Goal: Task Accomplishment & Management: Manage account settings

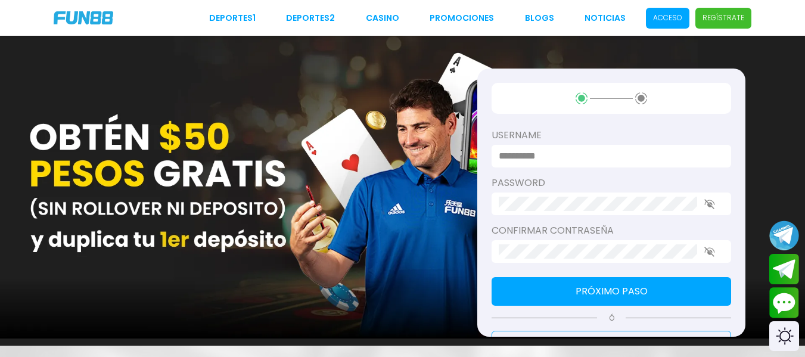
click at [677, 10] on span "Acceso" at bounding box center [667, 18] width 43 height 21
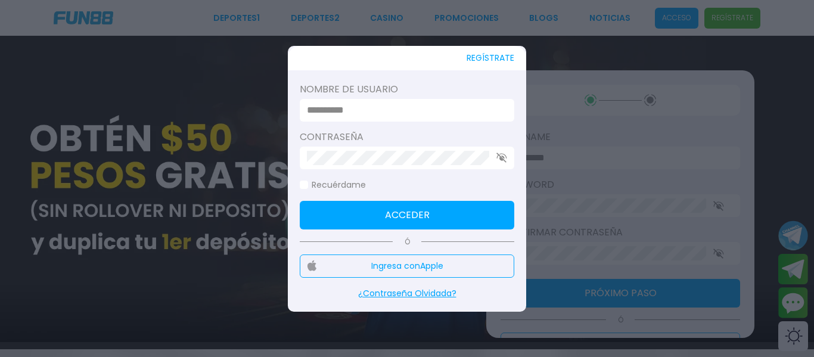
click at [349, 108] on input at bounding box center [403, 110] width 193 height 14
type input "********"
click at [353, 212] on button "Acceder" at bounding box center [407, 215] width 215 height 29
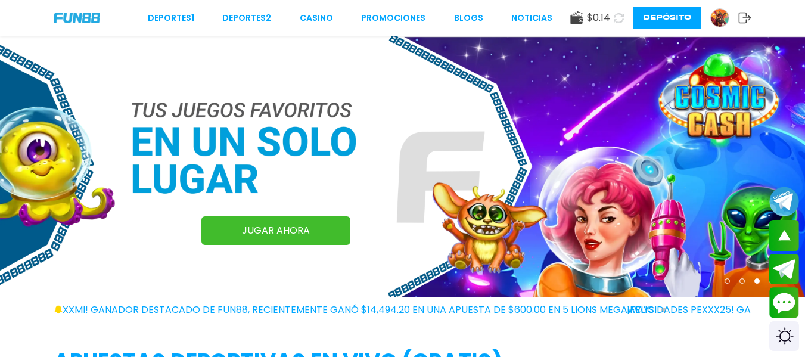
click at [719, 17] on img at bounding box center [720, 18] width 18 height 18
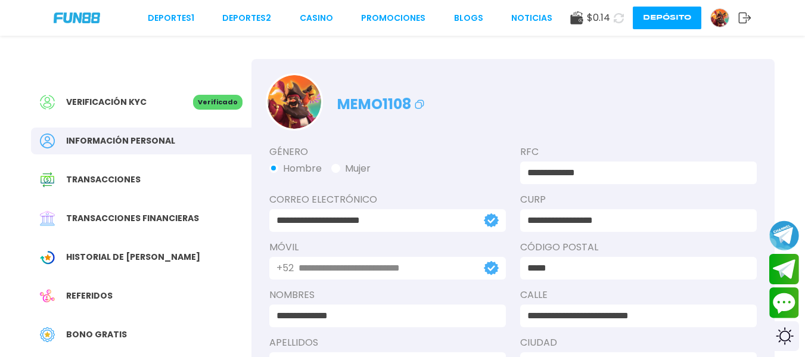
scroll to position [100, 0]
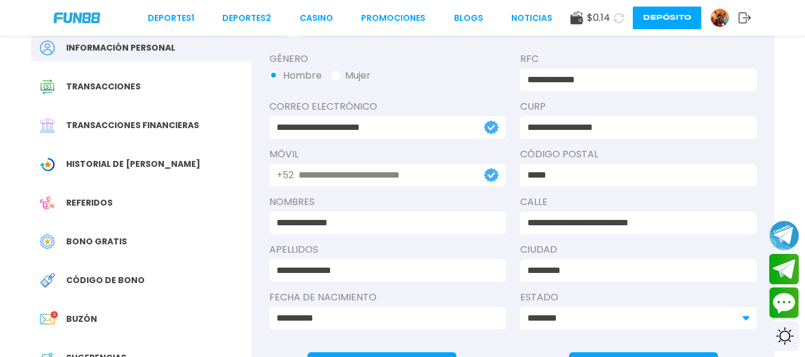
click at [140, 164] on span "Historial de [PERSON_NAME]" at bounding box center [133, 164] width 134 height 13
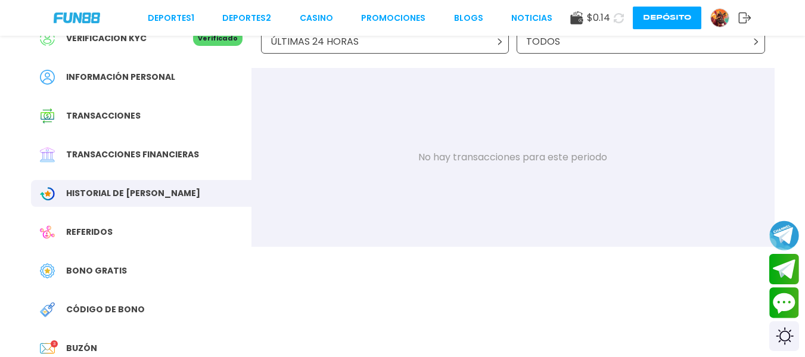
scroll to position [198, 0]
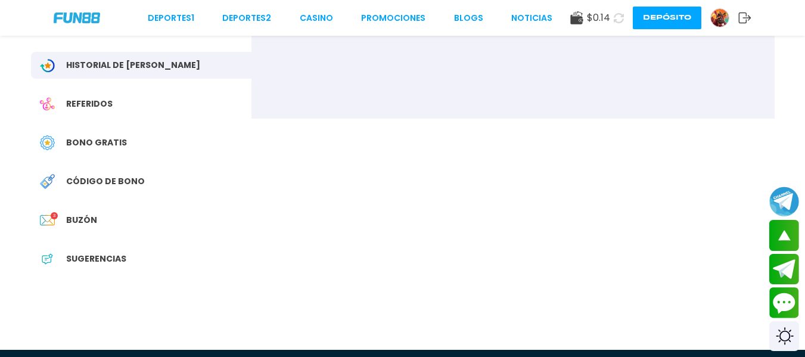
click at [74, 221] on span "Buzón" at bounding box center [81, 220] width 31 height 13
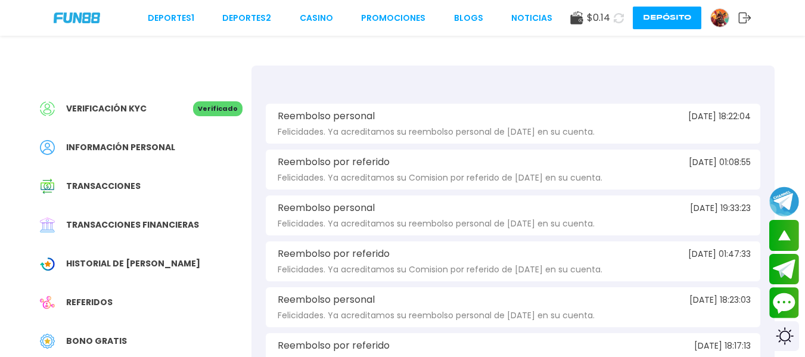
click at [588, 136] on div "Reembolso personal [DATE] 18:22:04 Felicidades. Ya acreditamos su reembolso per…" at bounding box center [513, 124] width 495 height 40
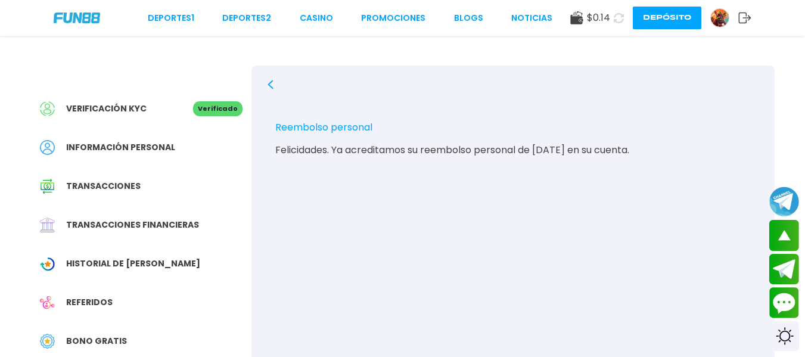
click at [268, 86] on icon at bounding box center [271, 85] width 10 height 10
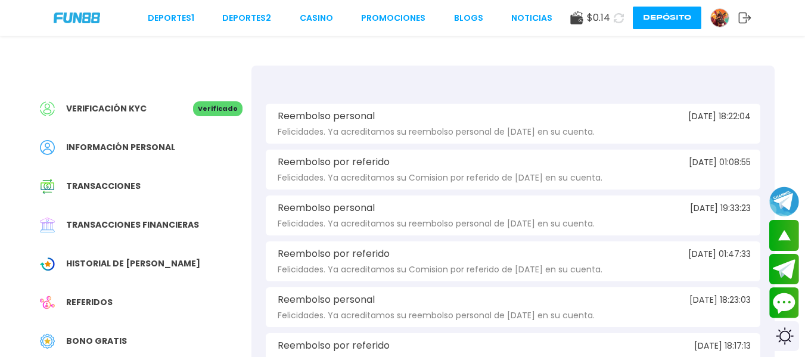
click at [493, 178] on span "Felicidades. Ya acreditamos su Comision por referido de [DATE] en su cuenta." at bounding box center [440, 177] width 325 height 9
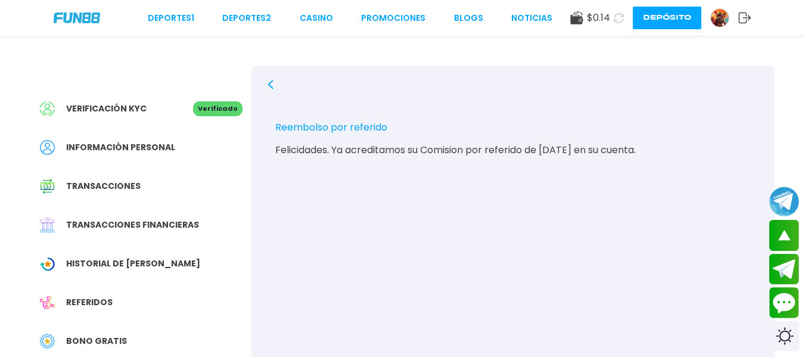
click at [262, 84] on div "Reembolso por referido [DATE] 01:08:55 Felicidades. Ya acreditamos su Comision …" at bounding box center [512, 245] width 523 height 358
click at [266, 83] on icon at bounding box center [271, 85] width 10 height 10
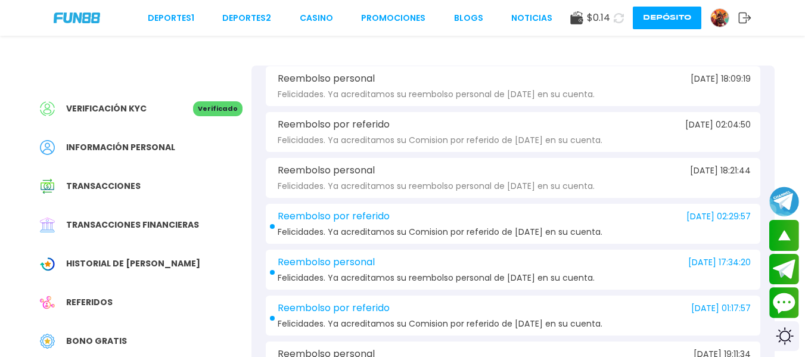
scroll to position [596, 0]
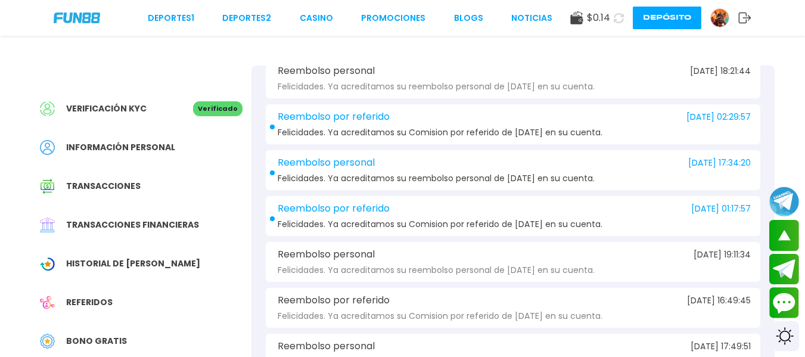
click at [401, 128] on div "Reembolso por referido [DATE] 02:29:57 Felicidades. Ya acreditamos su Comision …" at bounding box center [513, 124] width 495 height 40
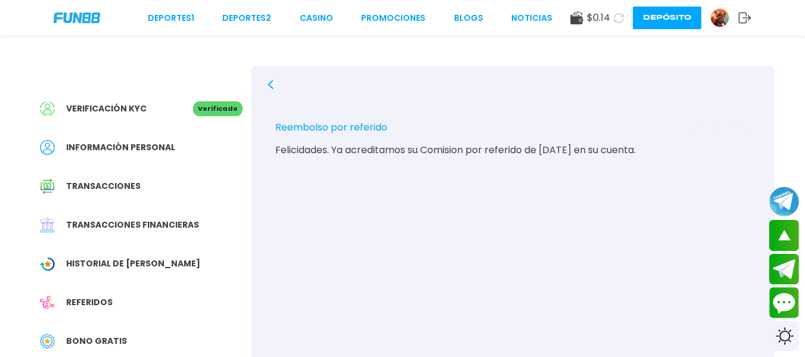
click at [268, 89] on icon at bounding box center [271, 85] width 10 height 10
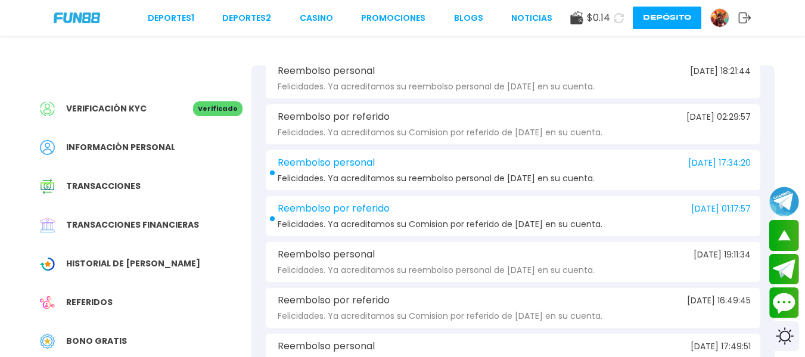
scroll to position [613, 0]
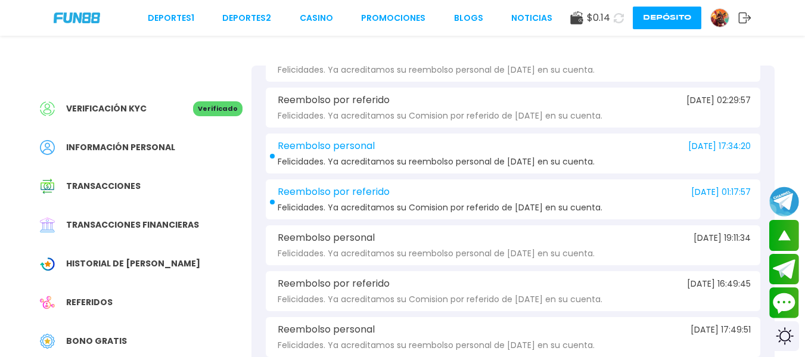
click at [439, 162] on span "Felicidades. Ya acreditamos su reembolso personal de [DATE] en su cuenta." at bounding box center [436, 161] width 317 height 9
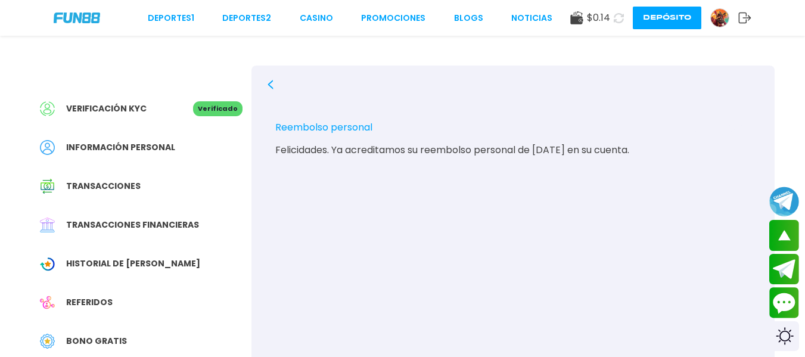
click at [276, 83] on div at bounding box center [513, 85] width 495 height 10
click at [272, 86] on icon at bounding box center [271, 85] width 10 height 10
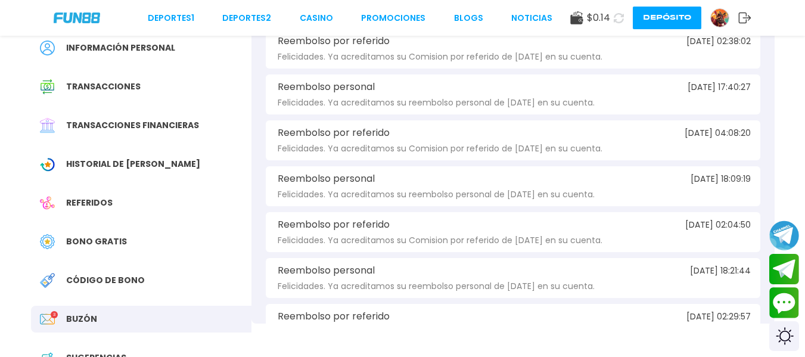
scroll to position [596, 0]
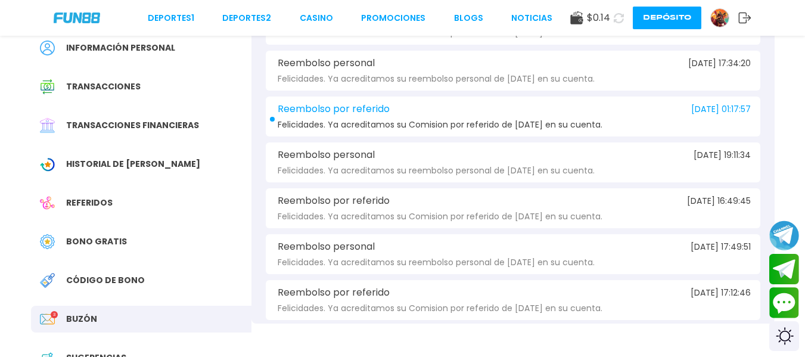
click at [473, 125] on span "Felicidades. Ya acreditamos su Comision por referido de [DATE] en su cuenta." at bounding box center [440, 124] width 325 height 9
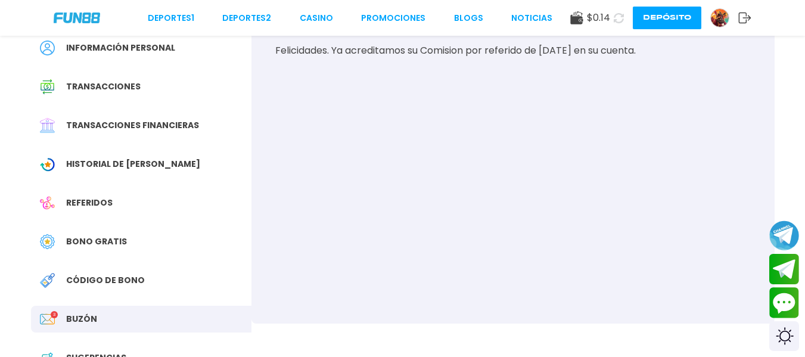
scroll to position [0, 0]
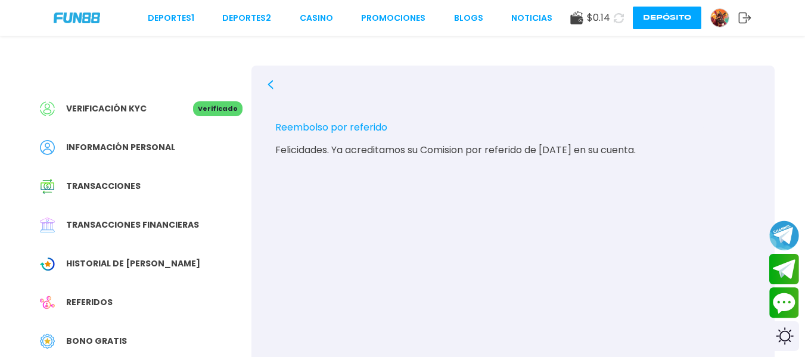
click at [272, 88] on use at bounding box center [270, 85] width 5 height 10
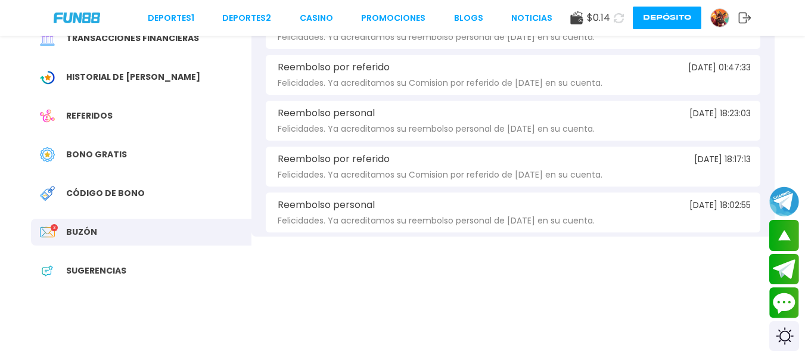
scroll to position [100, 0]
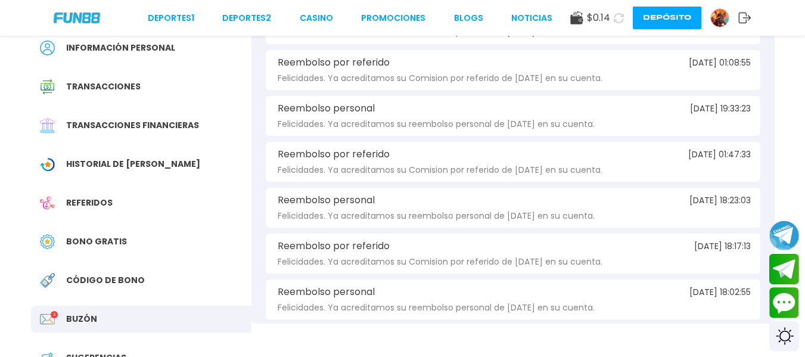
click at [97, 237] on span "Bono Gratis" at bounding box center [96, 241] width 61 height 13
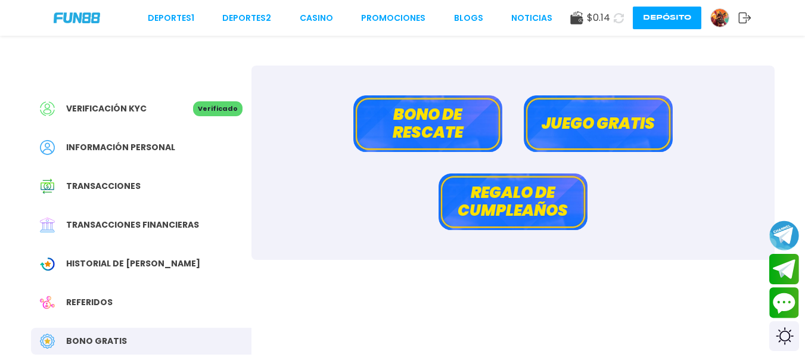
click at [456, 136] on button "Bono de rescate" at bounding box center [427, 123] width 149 height 57
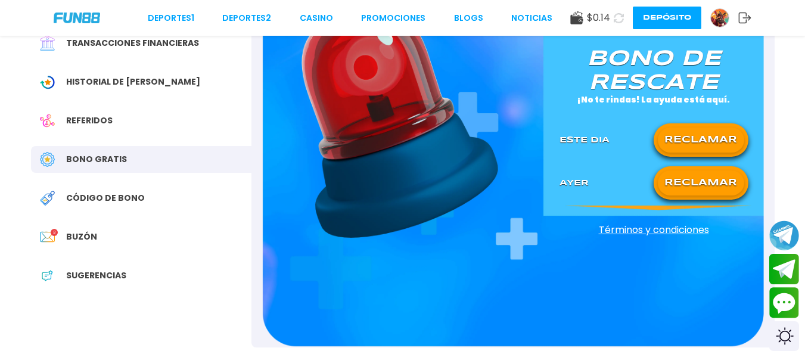
scroll to position [198, 0]
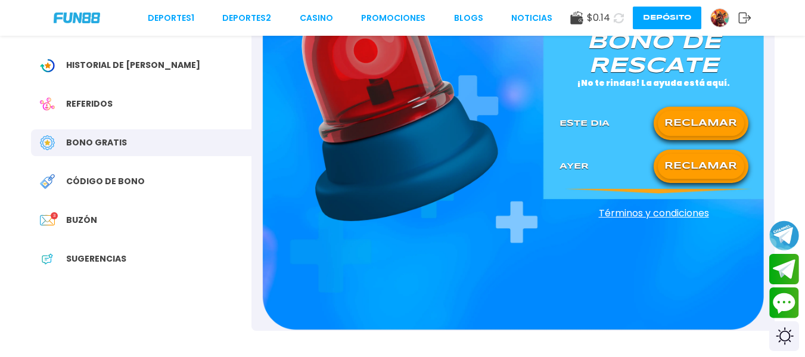
click at [689, 165] on button "RECLAMAR" at bounding box center [701, 166] width 86 height 25
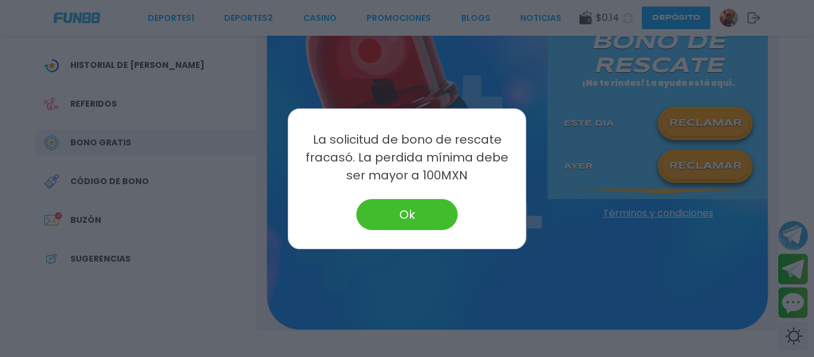
click at [419, 214] on button "Ok" at bounding box center [406, 214] width 101 height 31
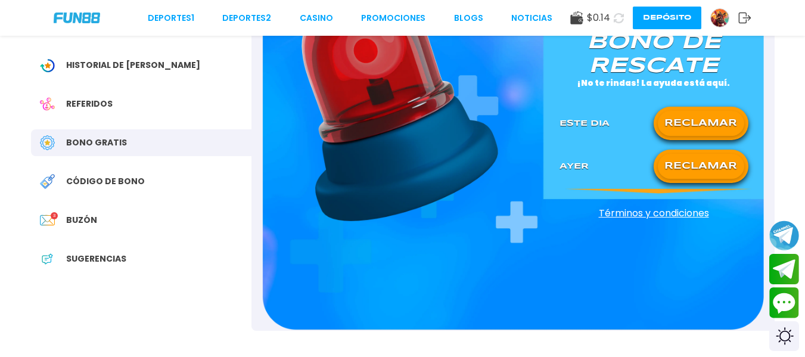
click at [676, 119] on button "RECLAMAR" at bounding box center [701, 123] width 86 height 25
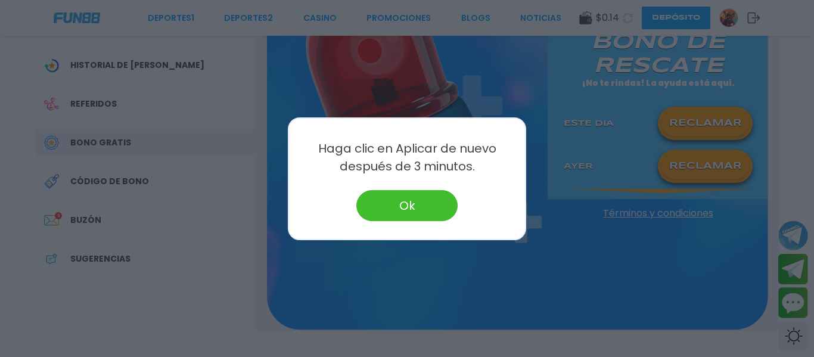
click at [403, 209] on button "Ok" at bounding box center [406, 205] width 101 height 31
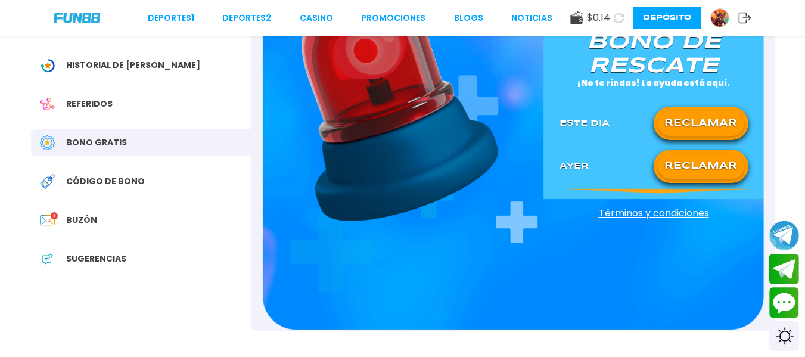
click at [97, 262] on span "Sugerencias" at bounding box center [96, 259] width 60 height 13
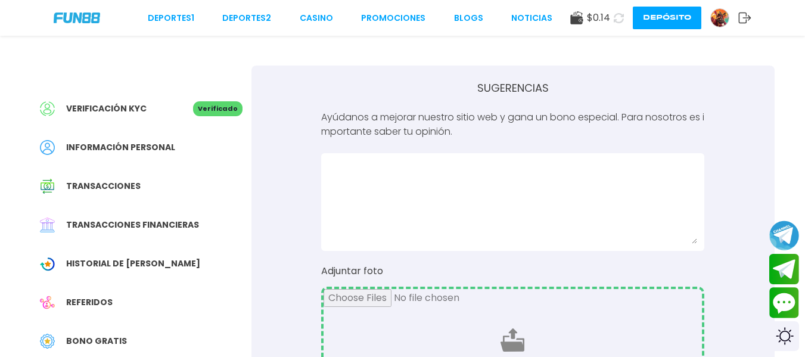
click at [128, 220] on span "Transacciones financieras" at bounding box center [132, 225] width 133 height 13
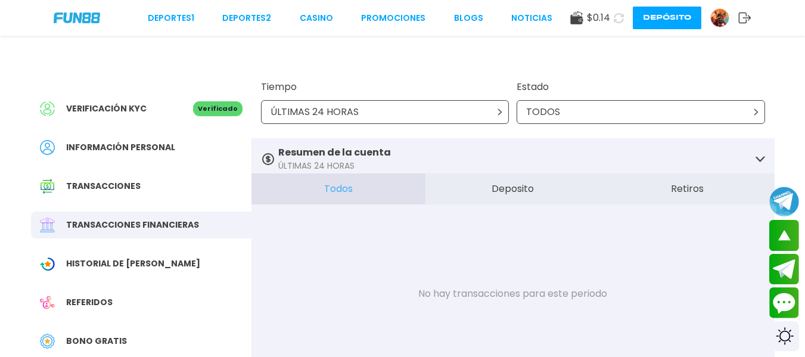
click at [425, 111] on div "ÚLTIMAS 24 HORAS" at bounding box center [385, 112] width 248 height 24
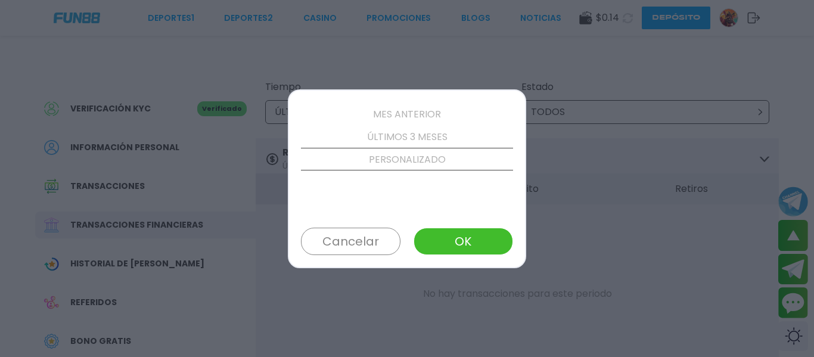
scroll to position [136, 0]
click at [429, 117] on p "MES ANTERIOR" at bounding box center [407, 113] width 212 height 23
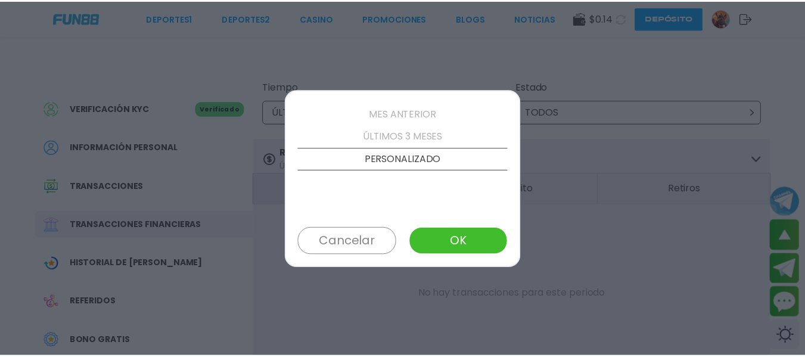
scroll to position [91, 0]
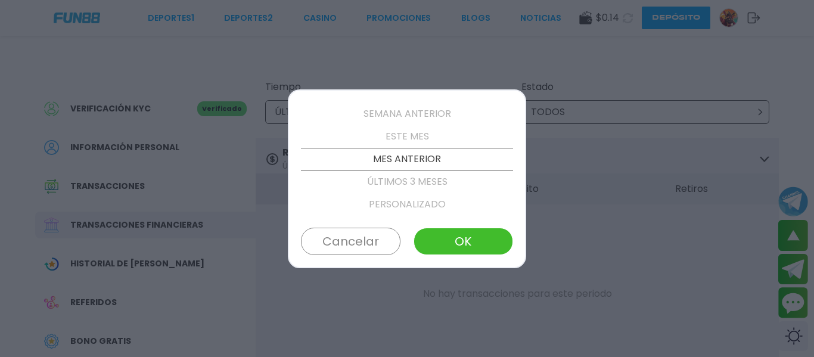
click at [444, 239] on button "OK" at bounding box center [464, 241] width 100 height 27
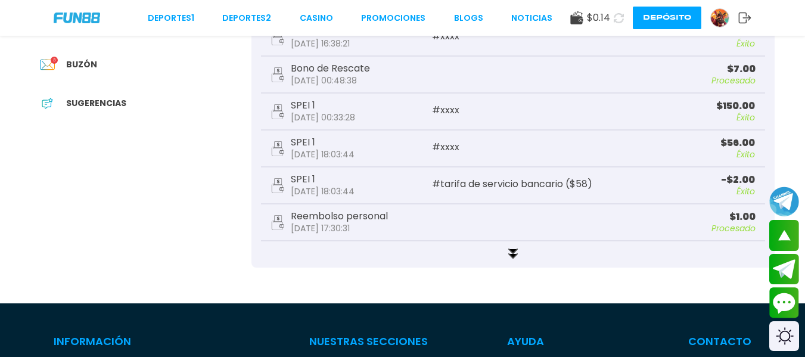
scroll to position [397, 0]
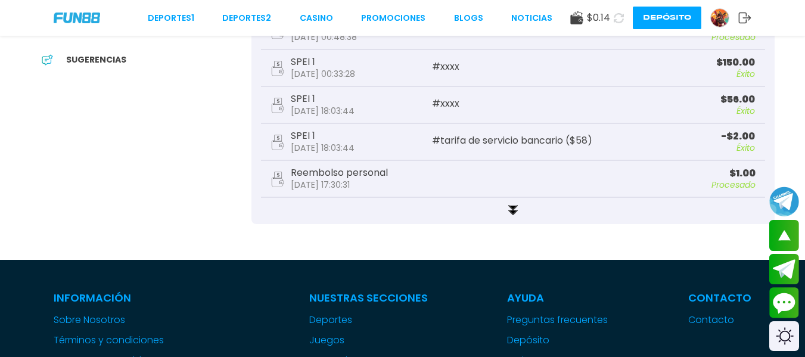
click at [506, 213] on icon at bounding box center [513, 210] width 14 height 14
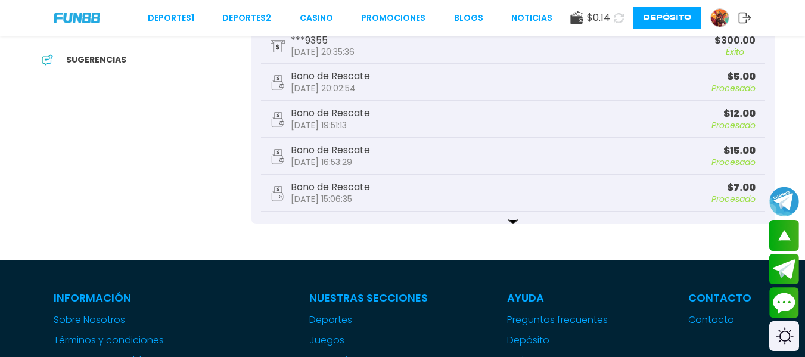
scroll to position [1084, 0]
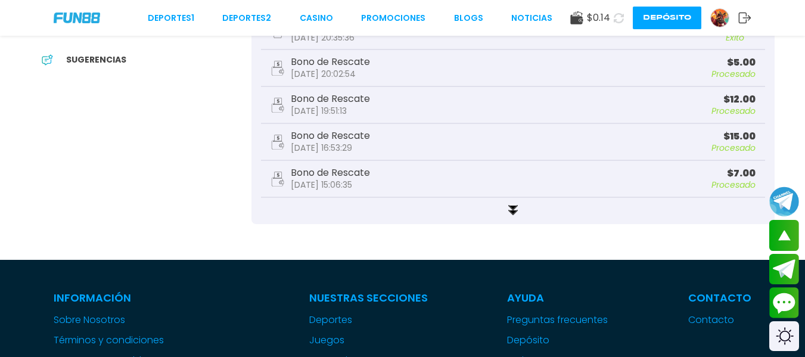
click at [509, 210] on use at bounding box center [513, 210] width 8 height 9
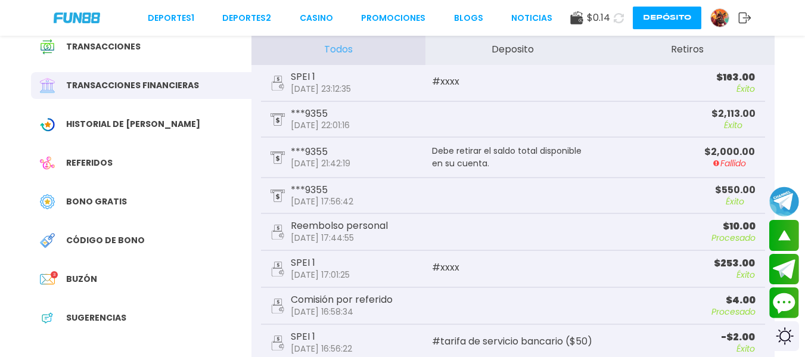
scroll to position [100, 0]
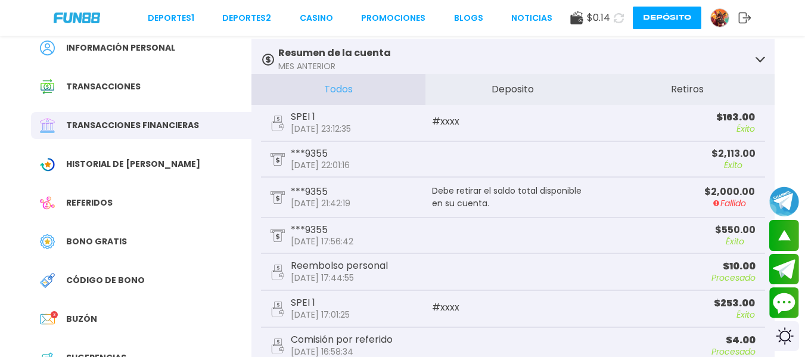
click at [375, 160] on div "***9355 [DATE] 22:01:16" at bounding box center [392, 159] width 243 height 20
drag, startPoint x: 372, startPoint y: 161, endPoint x: 269, endPoint y: 162, distance: 103.1
click at [269, 162] on div "***9355 [DATE] 22:01:16 $ 2,113.00 Éxito" at bounding box center [513, 160] width 504 height 36
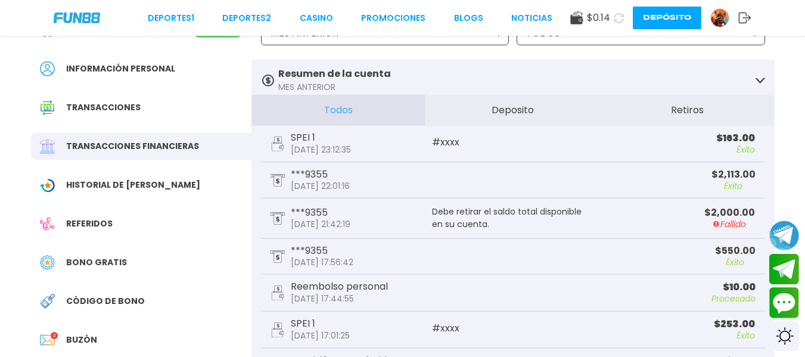
scroll to position [298, 0]
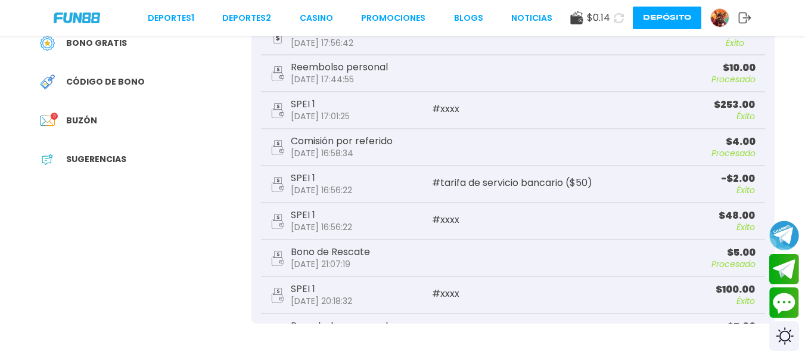
click at [128, 79] on span "Código de bono" at bounding box center [105, 82] width 79 height 13
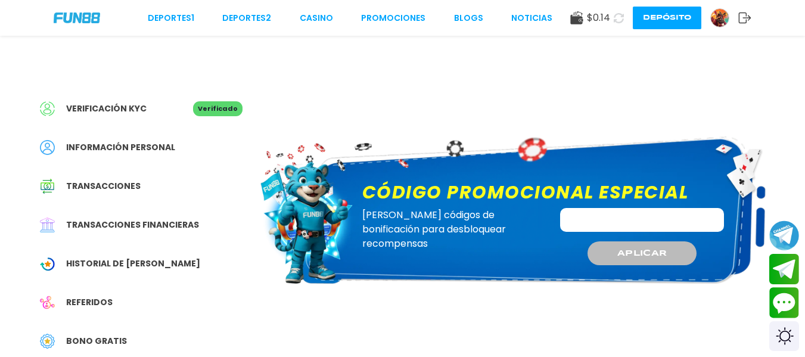
click at [598, 224] on input "Código promocional especial" at bounding box center [642, 220] width 164 height 24
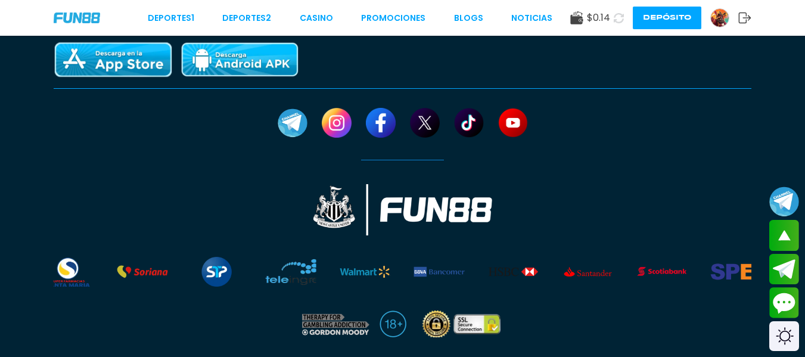
scroll to position [783, 0]
